Goal: Communication & Community: Answer question/provide support

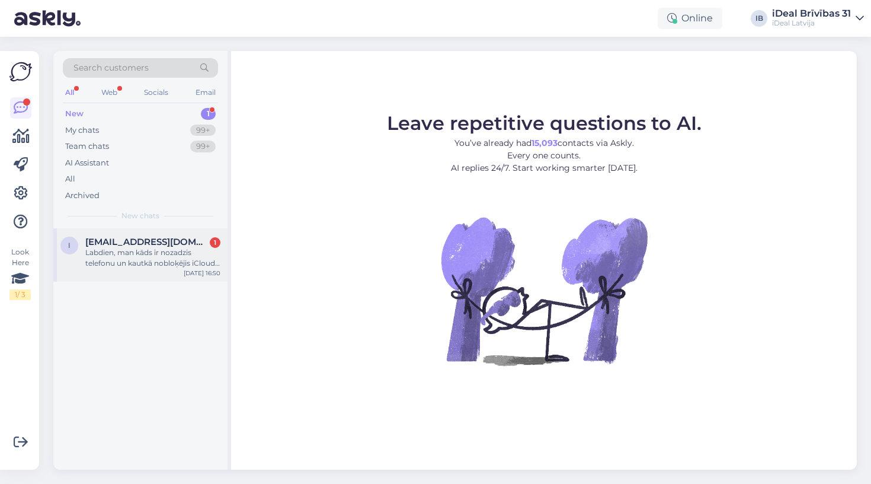
click at [197, 236] on span "[EMAIL_ADDRESS][DOMAIN_NAME]" at bounding box center [146, 241] width 123 height 11
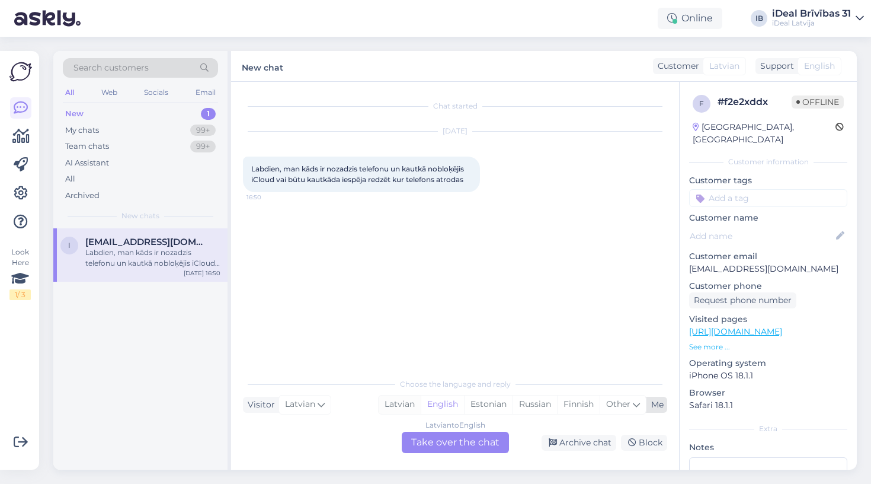
click at [386, 401] on div "Latvian" at bounding box center [400, 404] width 42 height 18
click at [450, 436] on div "Latvian to Latvian Take over the chat" at bounding box center [455, 441] width 107 height 21
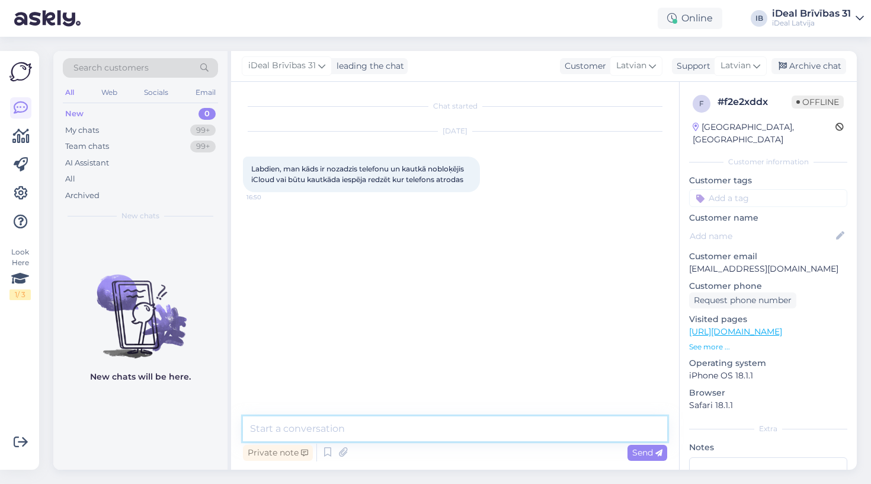
click at [450, 436] on textarea at bounding box center [455, 428] width 424 height 25
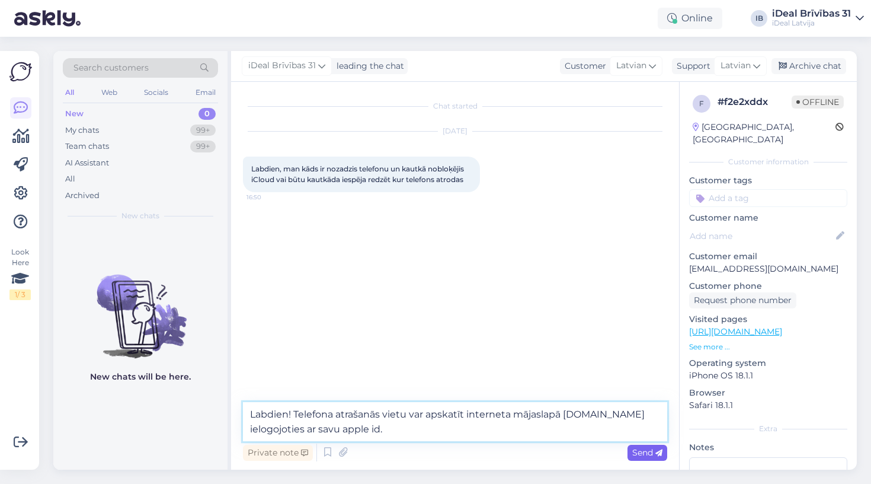
type textarea "Labdien! Telefona atrašanās vietu var apskatīt interneta mājaslapā [DOMAIN_NAME…"
click at [644, 447] on span "Send" at bounding box center [647, 452] width 30 height 11
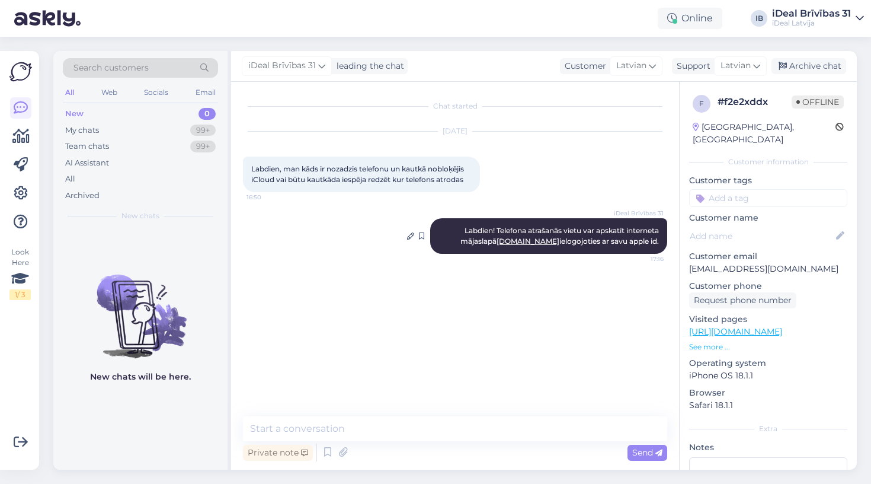
click at [545, 242] on link "[DOMAIN_NAME]" at bounding box center [528, 240] width 63 height 9
click at [158, 140] on div "Team chats 99+" at bounding box center [140, 146] width 155 height 17
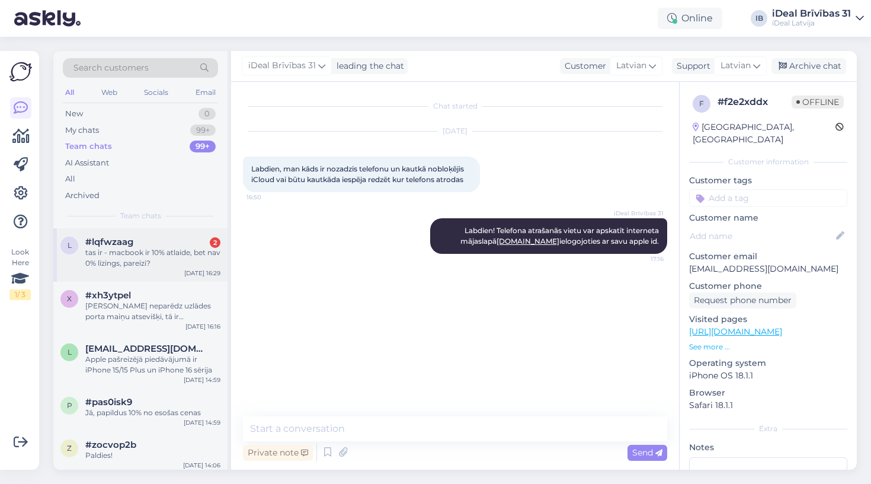
click at [171, 267] on div "l #lqfwzaag 2 tas ir - macbook ir 10% atlaide, bet nav 0% līzings, pareizi? [DA…" at bounding box center [140, 254] width 174 height 53
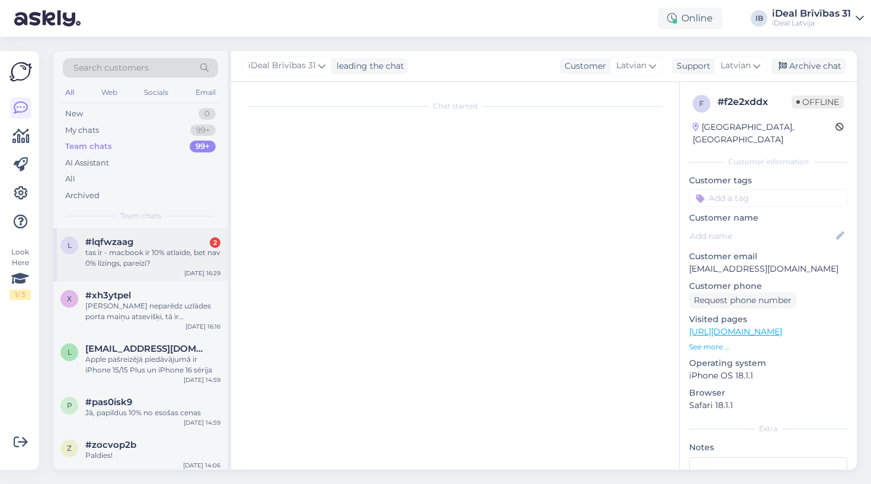
scroll to position [8, 0]
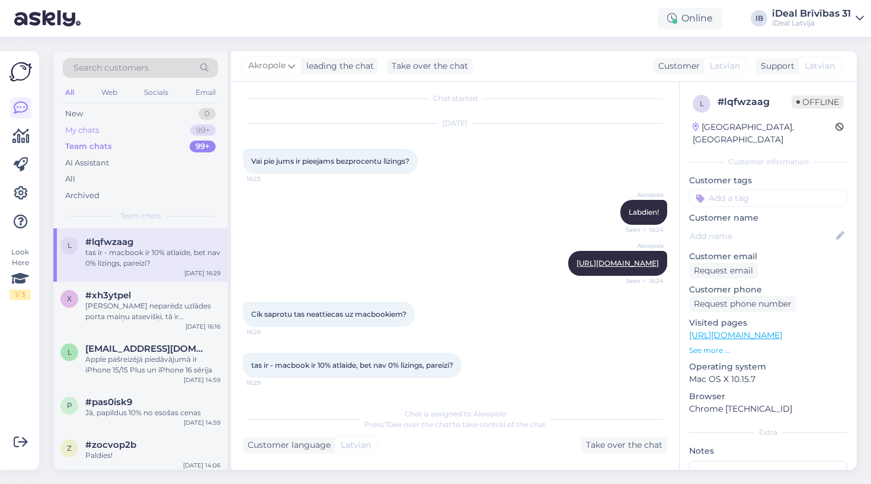
click at [167, 125] on div "My chats 99+" at bounding box center [140, 130] width 155 height 17
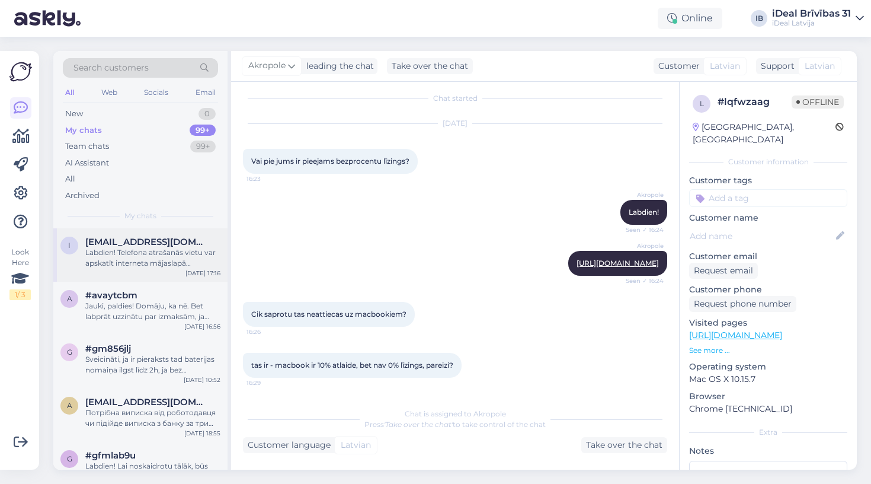
click at [153, 260] on div "Labdien! Telefona atrašanās vietu var apskatīt interneta mājaslapā [DOMAIN_NAME…" at bounding box center [152, 257] width 135 height 21
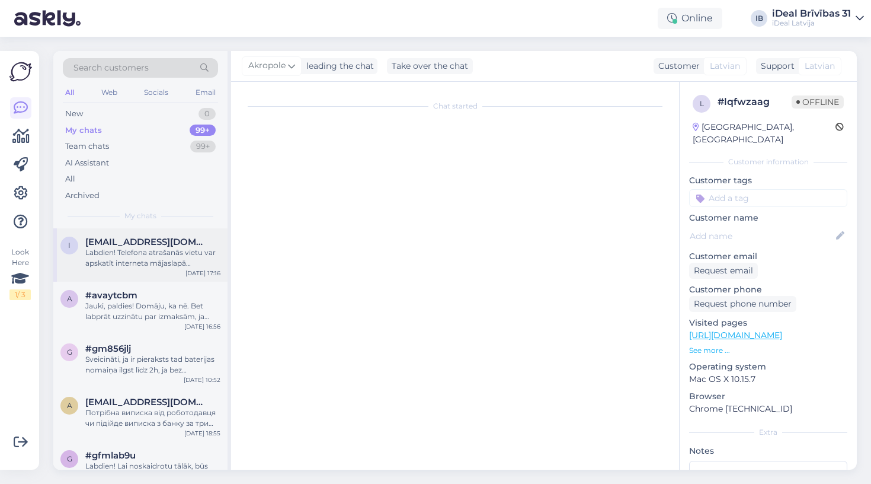
scroll to position [0, 0]
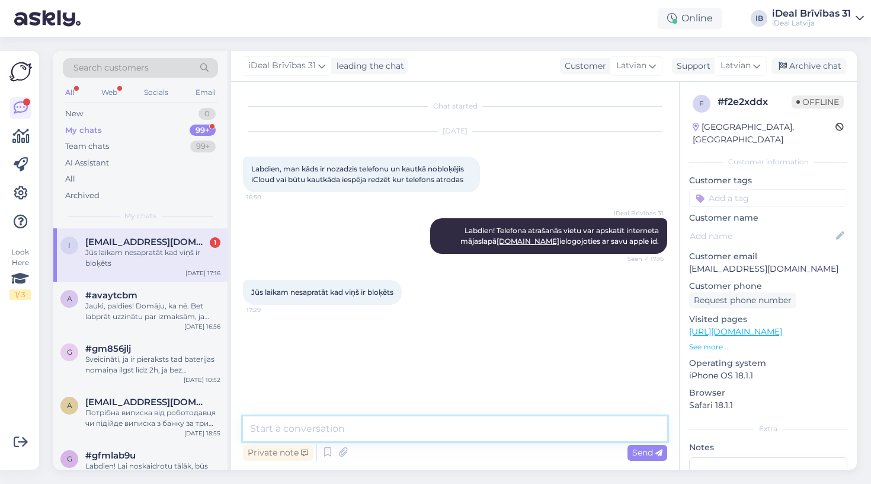
click at [361, 429] on textarea at bounding box center [455, 428] width 424 height 25
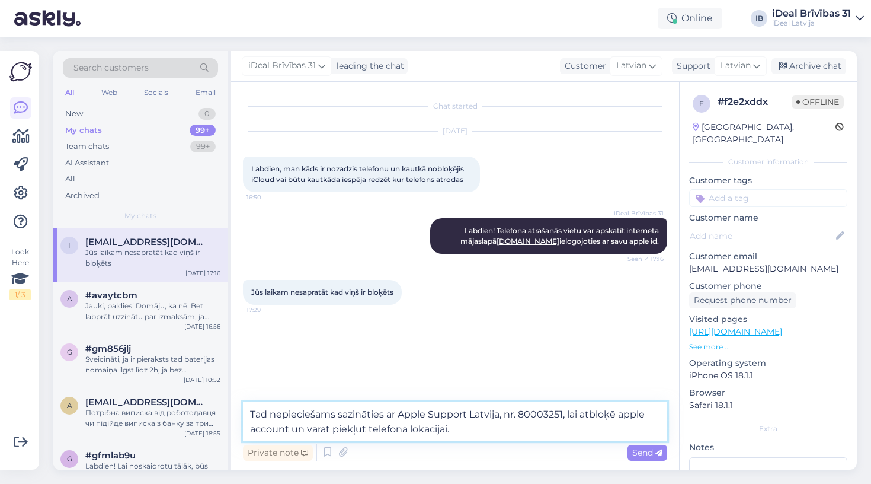
drag, startPoint x: 519, startPoint y: 412, endPoint x: 505, endPoint y: 412, distance: 14.2
click at [505, 412] on textarea "Tad nepieciešams sazināties ar Apple Support Latvija, nr. 80003251, lai atbloķē…" at bounding box center [455, 421] width 424 height 39
click at [507, 430] on textarea "Tad nepieciešams sazināties ar Apple Support Latvija, telefona nr. [PHONE_NUMBE…" at bounding box center [455, 421] width 424 height 39
click at [560, 412] on textarea "Tad nepieciešams sazināties ar Apple Support Latvija, telefona nr. [PHONE_NUMBE…" at bounding box center [455, 421] width 424 height 39
type textarea "Tad nepieciešams sazināties ar Apple Support Latvija, telefona nr. ir [PHONE_NU…"
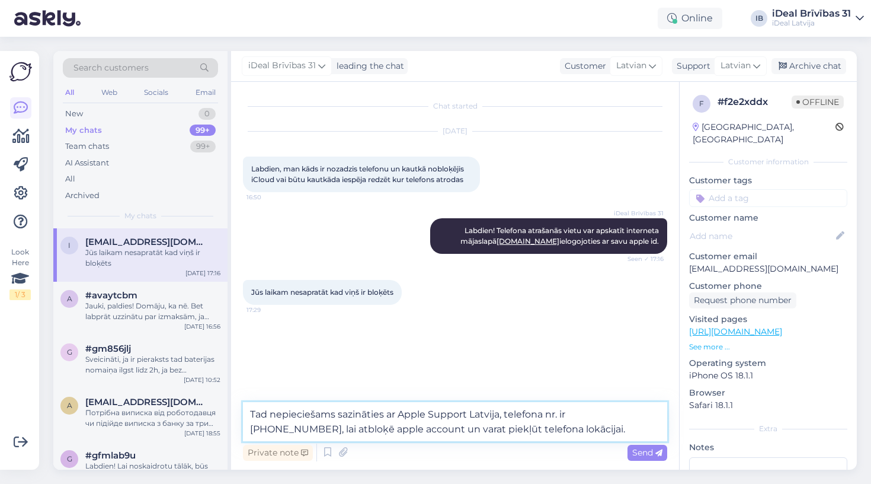
click at [555, 431] on textarea "Tad nepieciešams sazināties ar Apple Support Latvija, telefona nr. ir [PHONE_NU…" at bounding box center [455, 421] width 424 height 39
